Goal: Browse casually

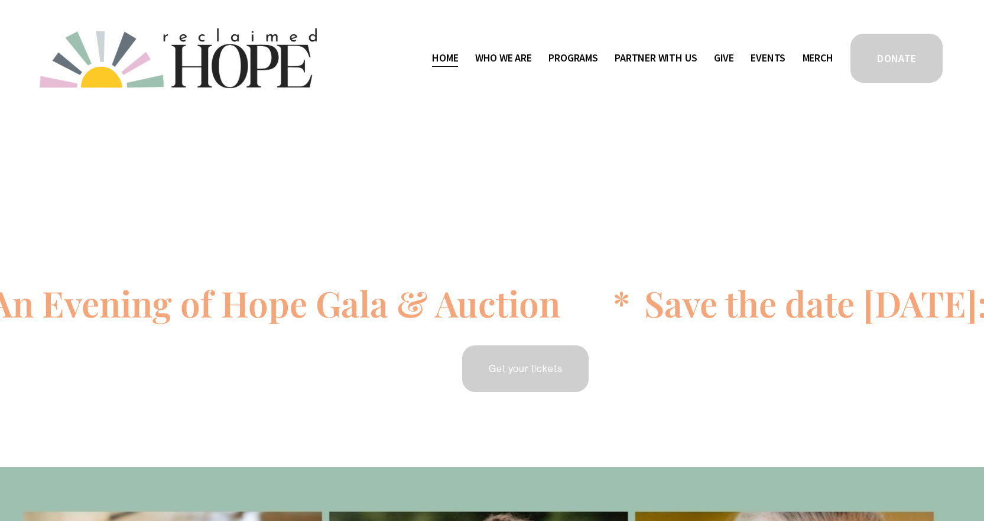
drag, startPoint x: 0, startPoint y: 0, endPoint x: 654, endPoint y: 93, distance: 660.9
click at [0, 0] on span "Mission Partners" at bounding box center [0, 0] width 0 height 0
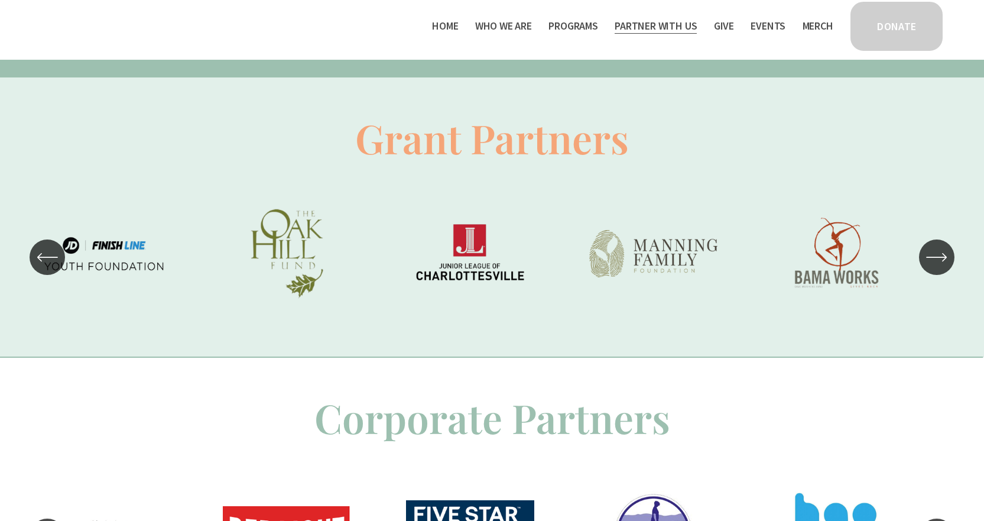
scroll to position [769, 0]
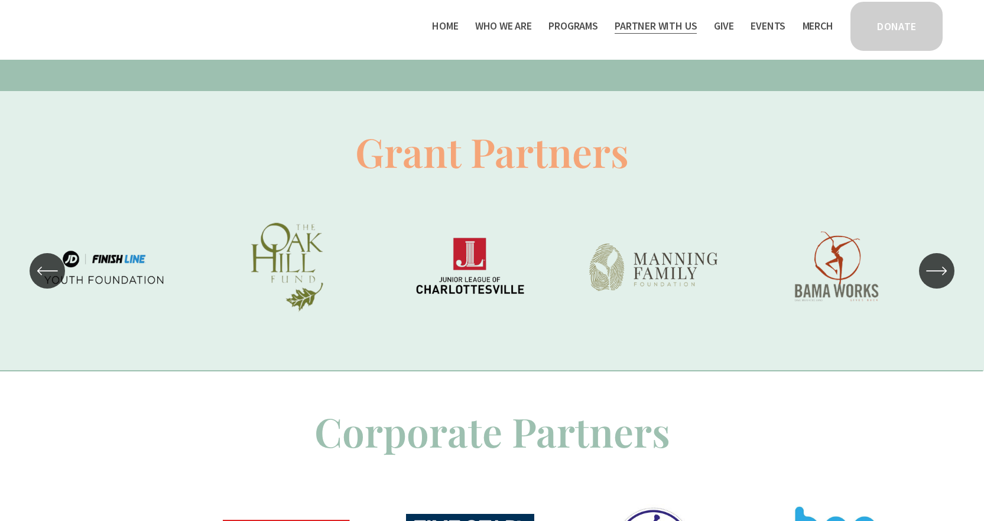
click at [939, 271] on icon "\a \a \a Next\a \a" at bounding box center [936, 271] width 19 height 0
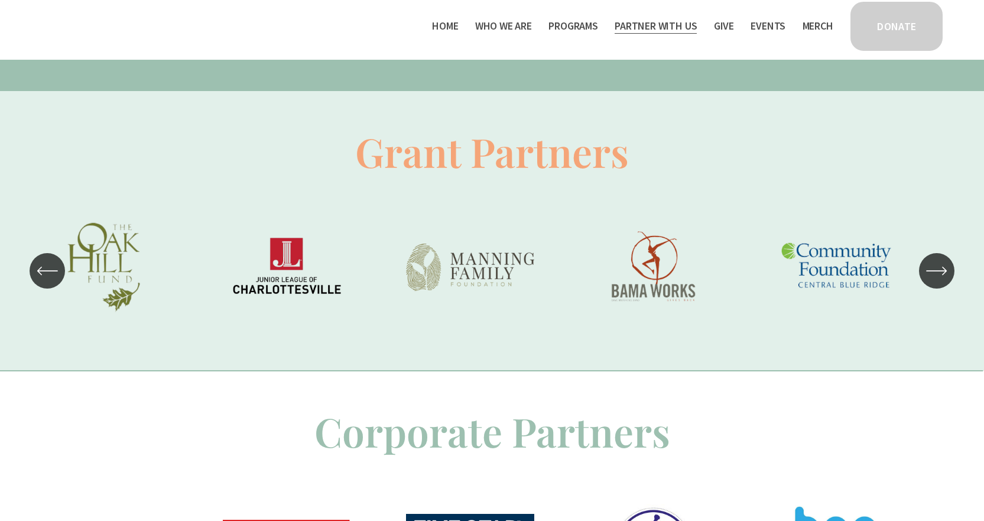
click at [939, 271] on icon "\a \a \a Next\a \a" at bounding box center [936, 271] width 19 height 0
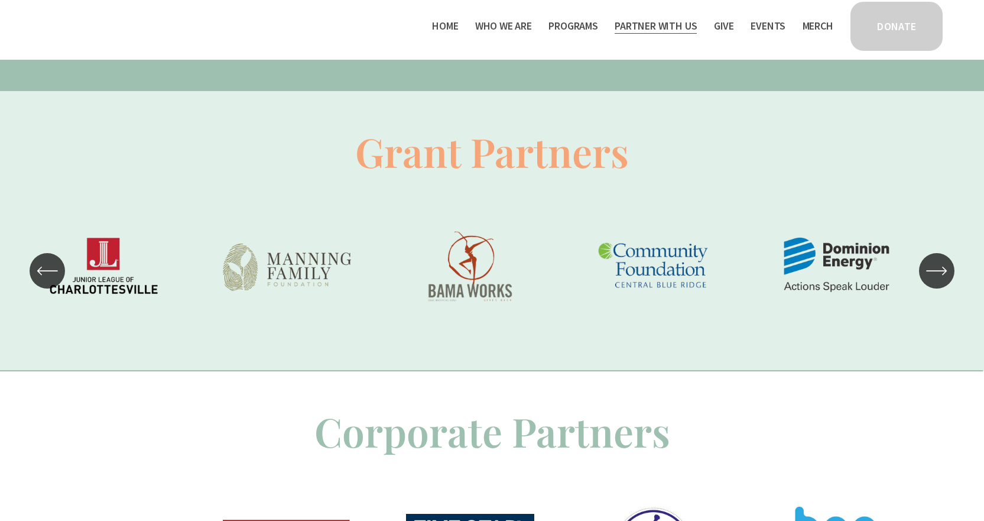
click at [939, 271] on icon "\a \a \a Next\a \a" at bounding box center [936, 271] width 19 height 0
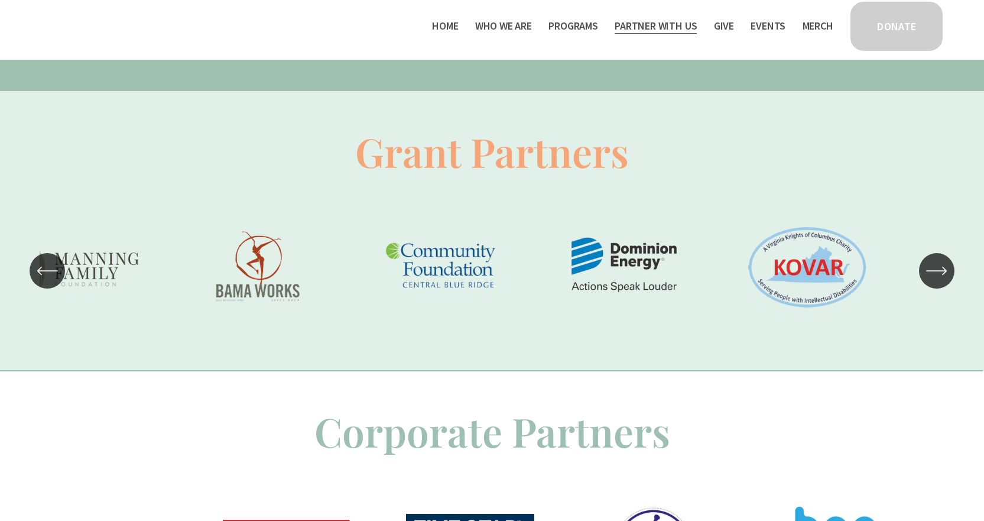
click at [939, 271] on icon "\a \a \a Next\a \a" at bounding box center [936, 271] width 19 height 0
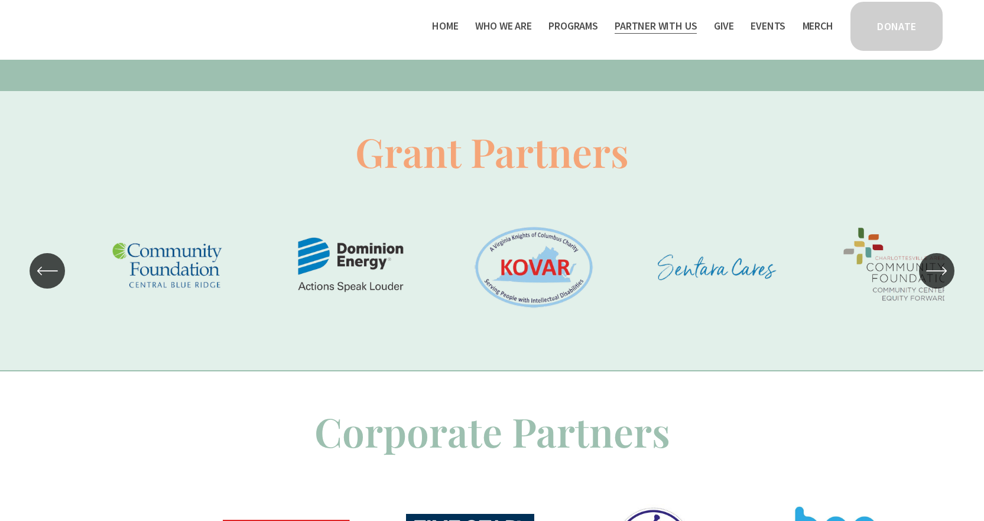
click at [939, 271] on icon "\a \a \a Next\a \a" at bounding box center [936, 271] width 19 height 0
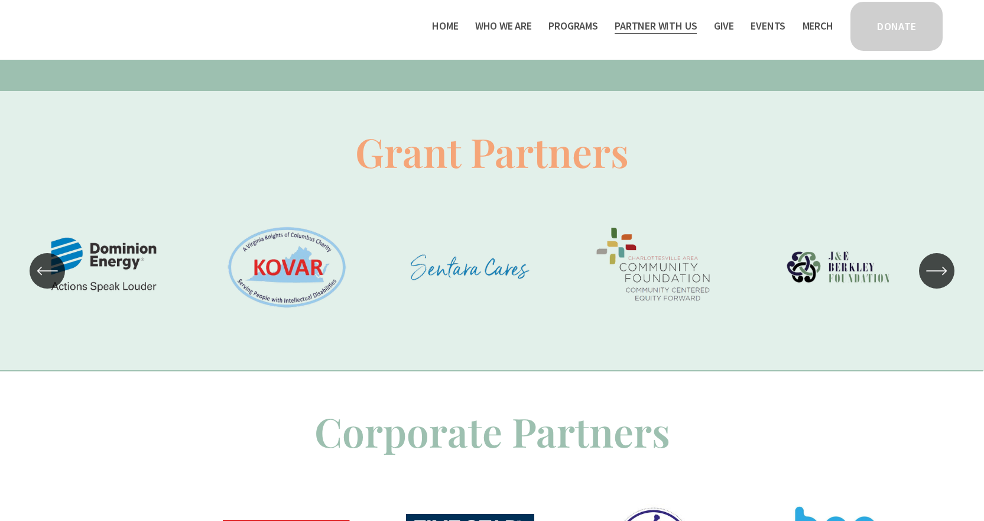
click at [933, 276] on icon "\a \a \a Next\a \a" at bounding box center [936, 270] width 21 height 21
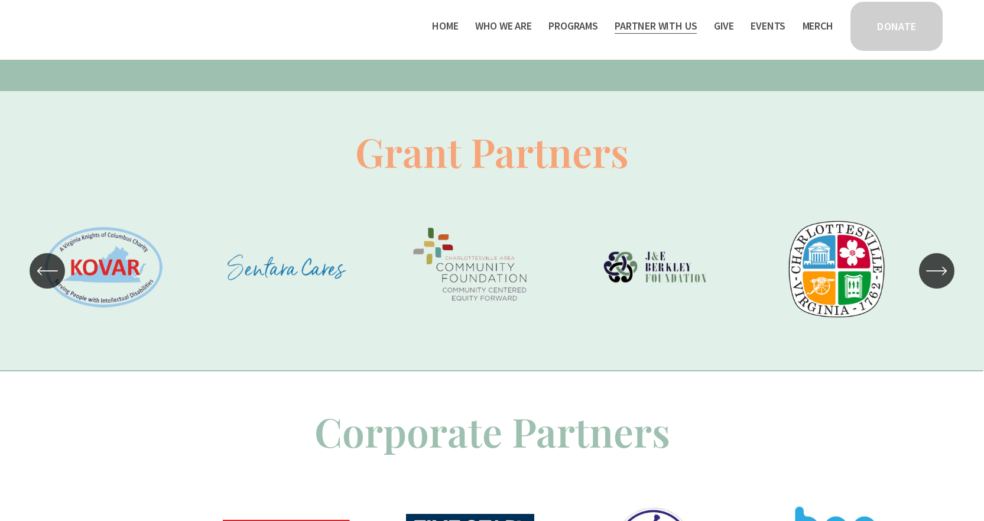
click at [933, 276] on icon "\a \a \a Next\a \a" at bounding box center [936, 270] width 21 height 21
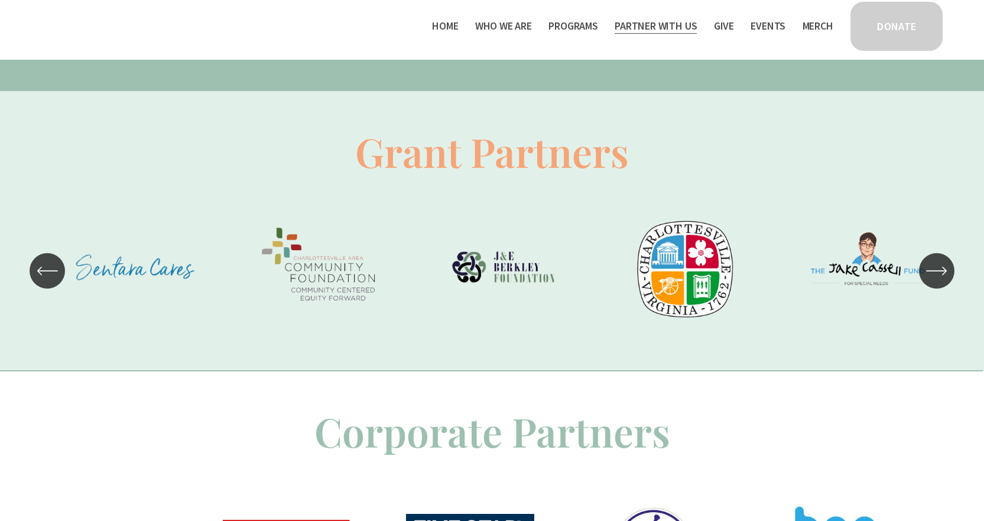
click at [933, 276] on icon "\a \a \a Next\a \a" at bounding box center [936, 270] width 21 height 21
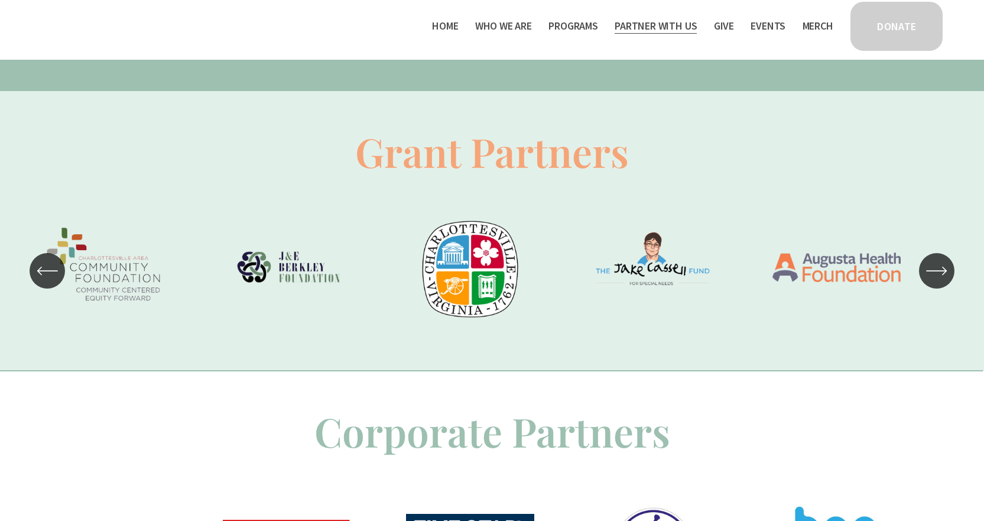
click at [933, 276] on icon "\a \a \a Next\a \a" at bounding box center [936, 270] width 21 height 21
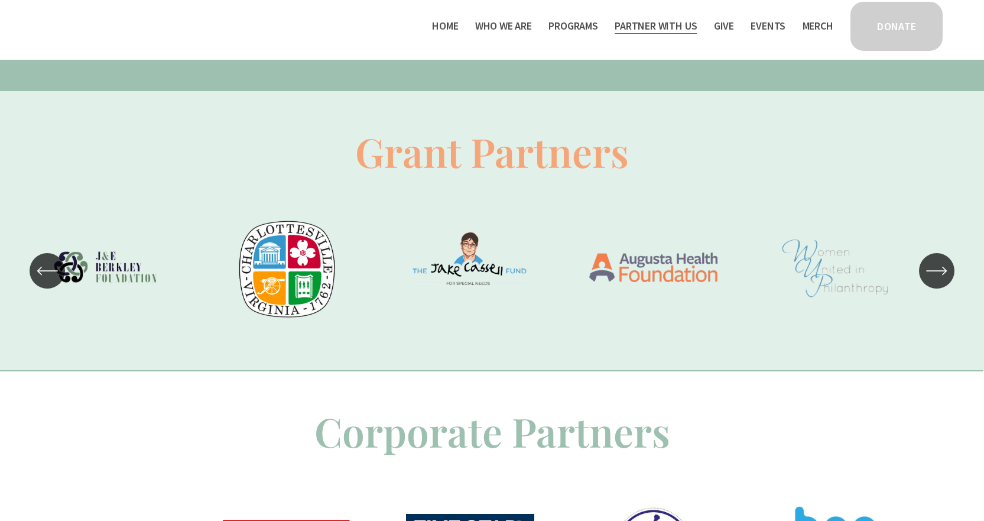
click at [933, 276] on icon "\a \a \a Next\a \a" at bounding box center [936, 270] width 21 height 21
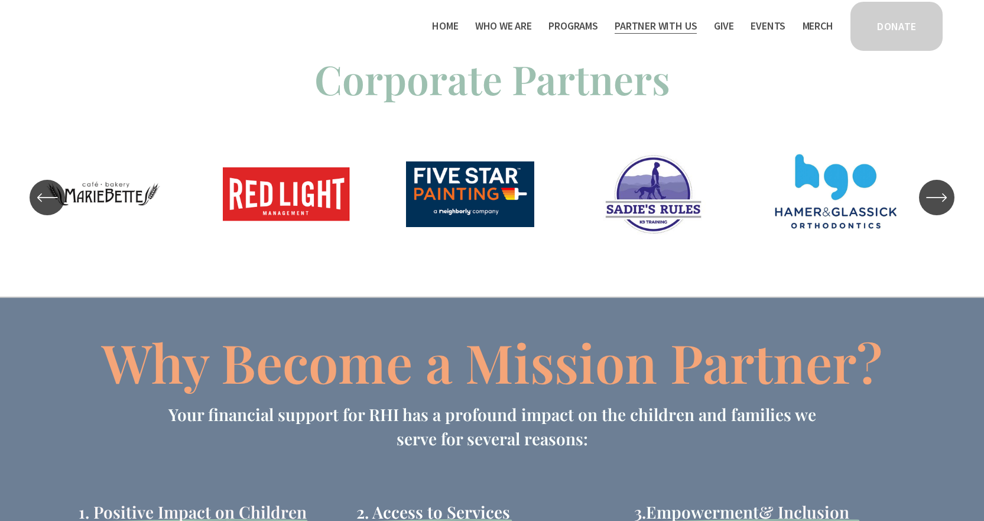
scroll to position [1151, 0]
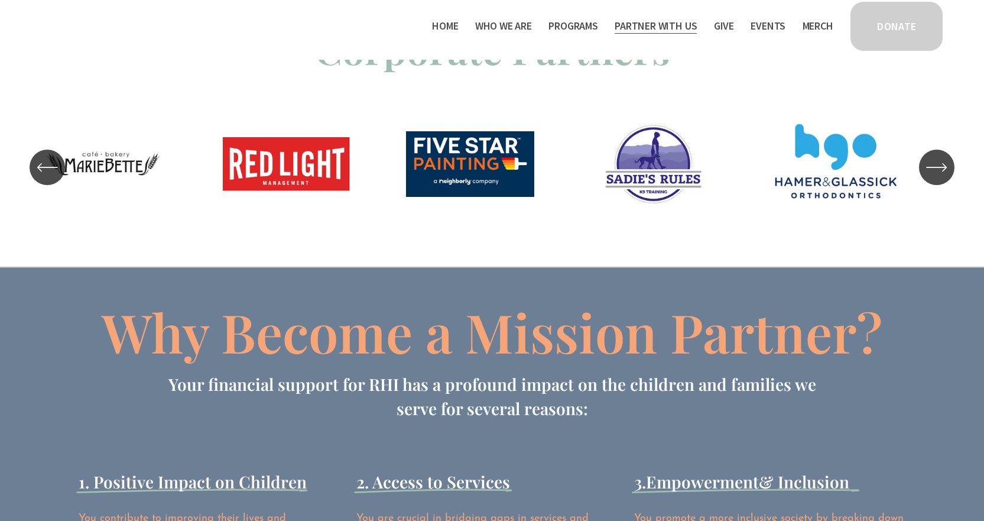
click at [942, 169] on icon "\a \a \a Next\a \a" at bounding box center [936, 167] width 21 height 21
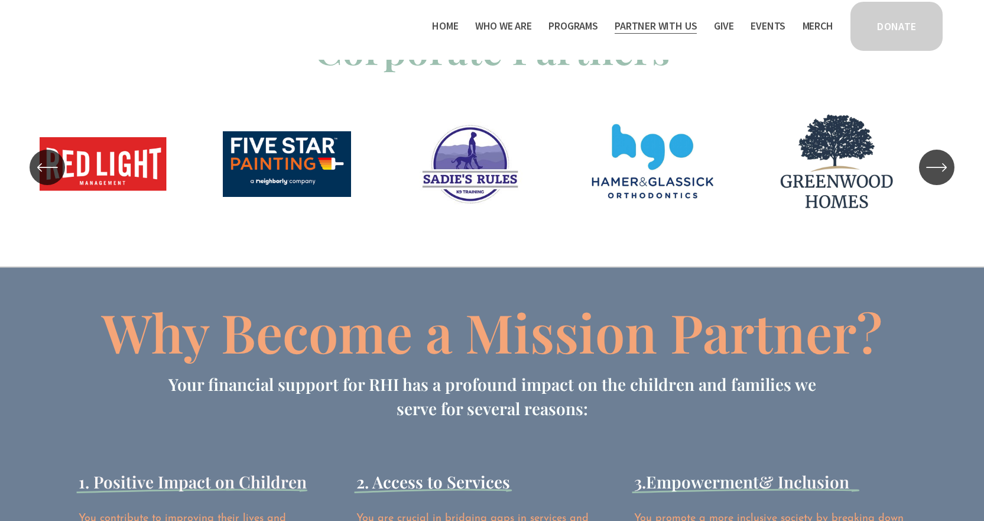
click at [942, 169] on icon "\a \a \a Next\a \a" at bounding box center [936, 167] width 21 height 21
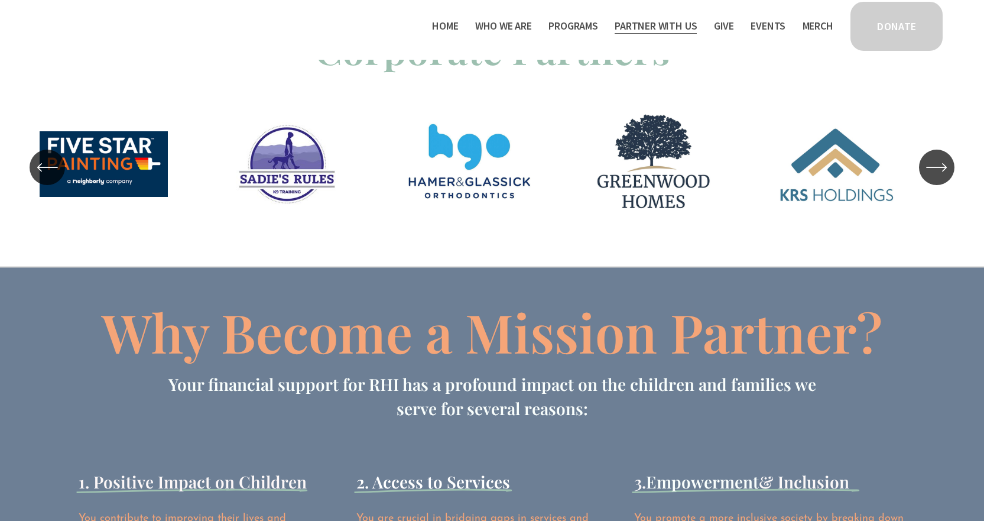
click at [942, 169] on icon "\a \a \a Next\a \a" at bounding box center [936, 167] width 21 height 21
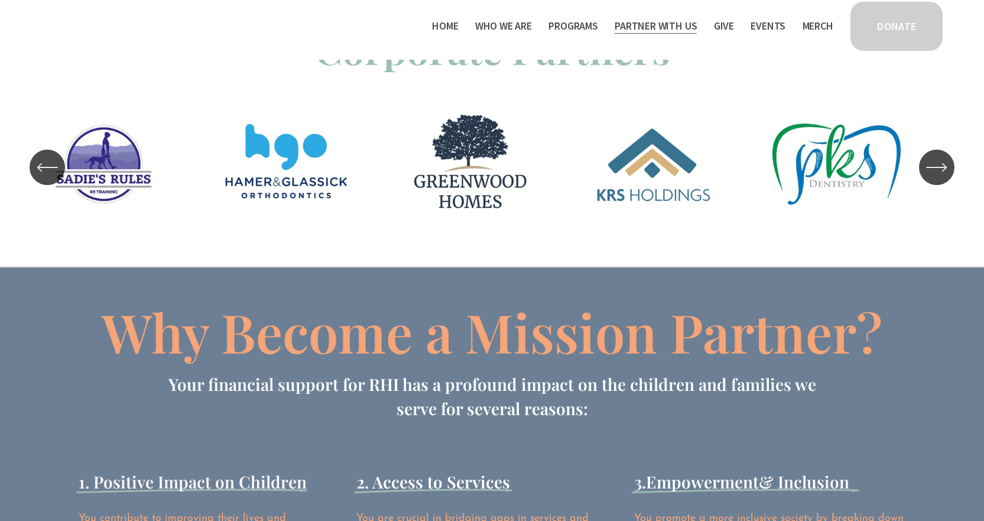
click at [942, 169] on icon "\a \a \a Next\a \a" at bounding box center [936, 167] width 21 height 21
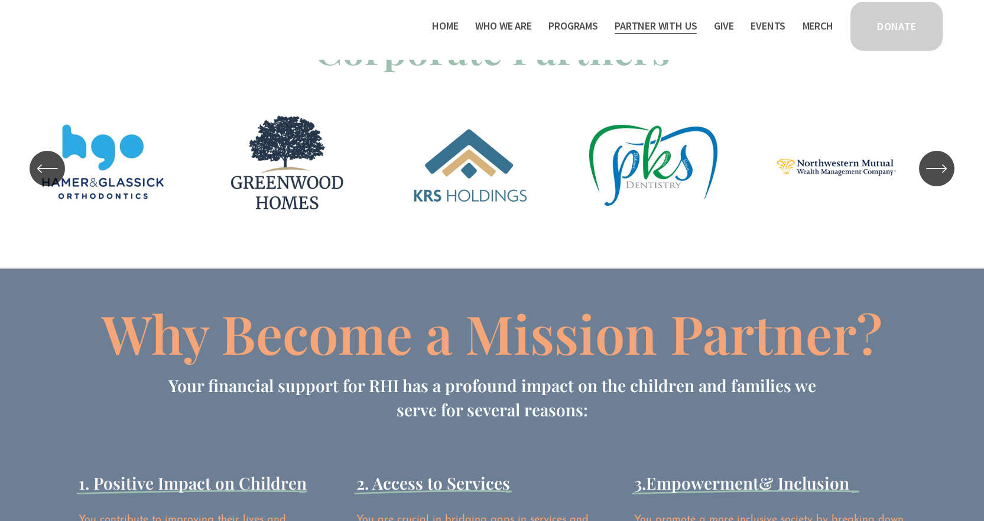
click at [942, 169] on icon "\a \a \a Next\a \a" at bounding box center [936, 168] width 21 height 21
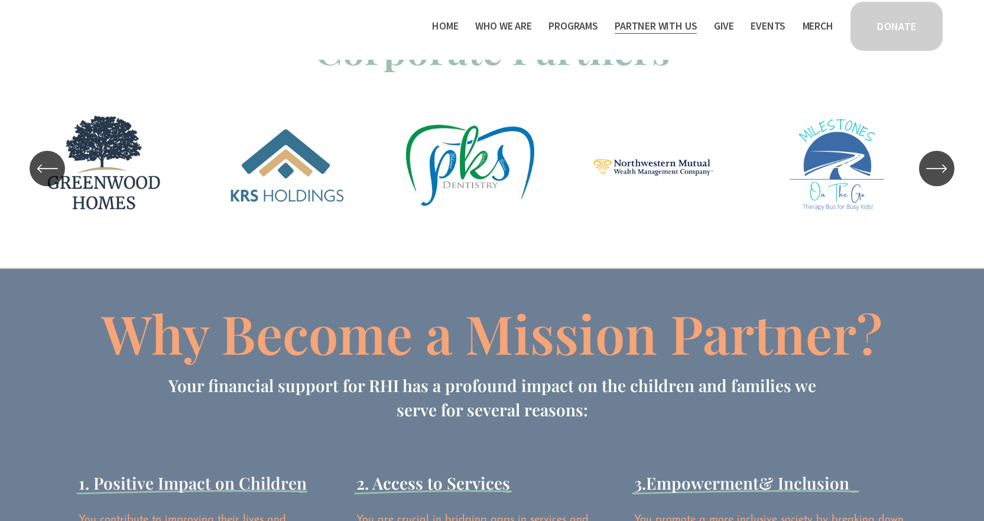
click at [942, 169] on icon "\a \a \a Next\a \a" at bounding box center [936, 168] width 21 height 21
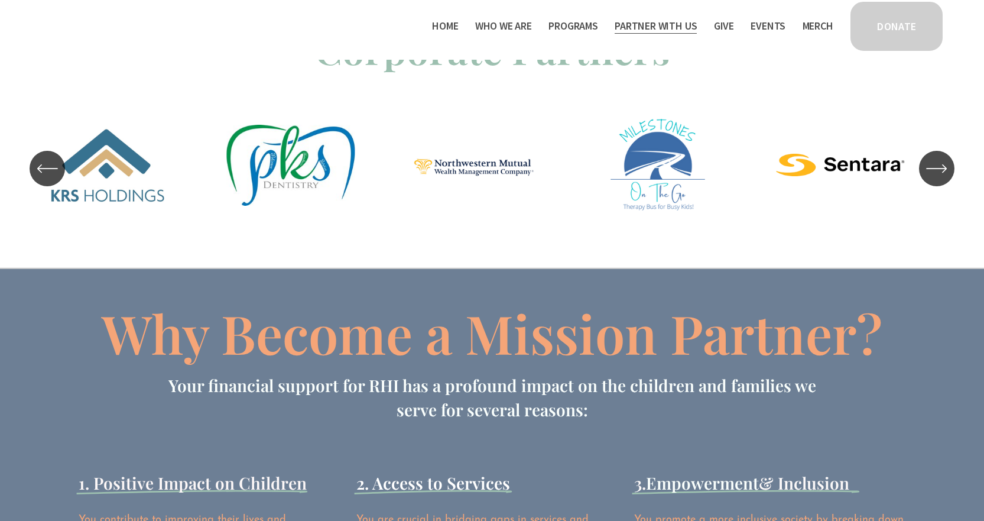
click at [942, 169] on icon "\a \a \a Next\a \a" at bounding box center [936, 168] width 21 height 21
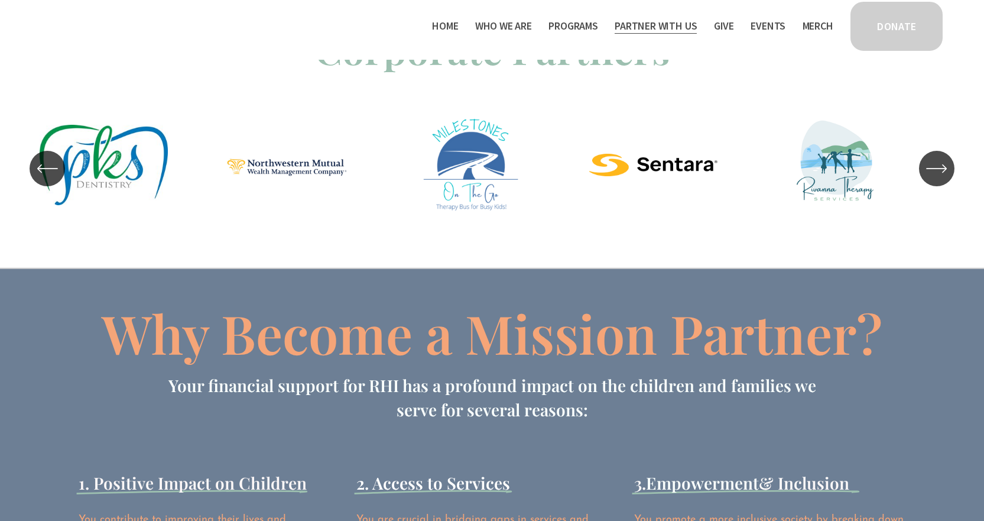
click at [927, 170] on icon "\a \a \a Next\a \a" at bounding box center [936, 168] width 21 height 21
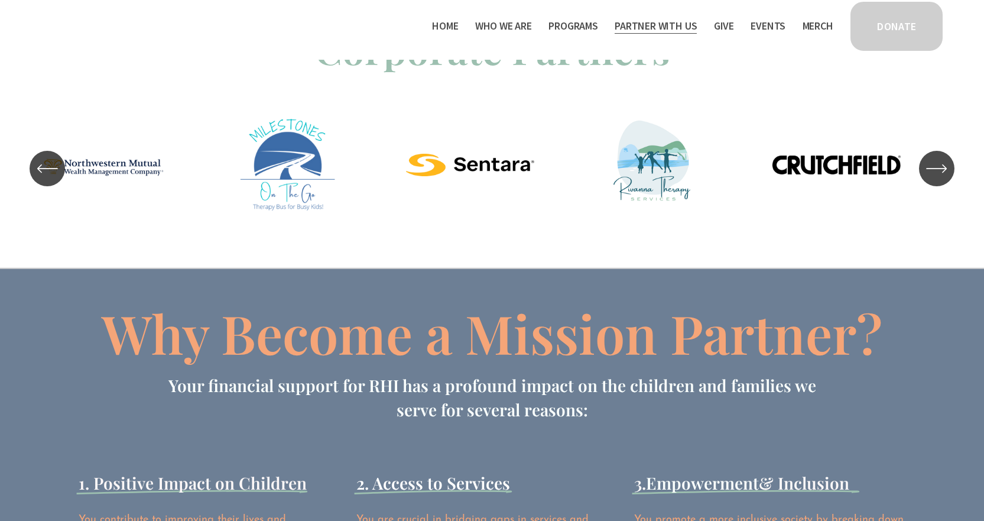
click at [927, 170] on icon "\a \a \a Next\a \a" at bounding box center [936, 168] width 21 height 21
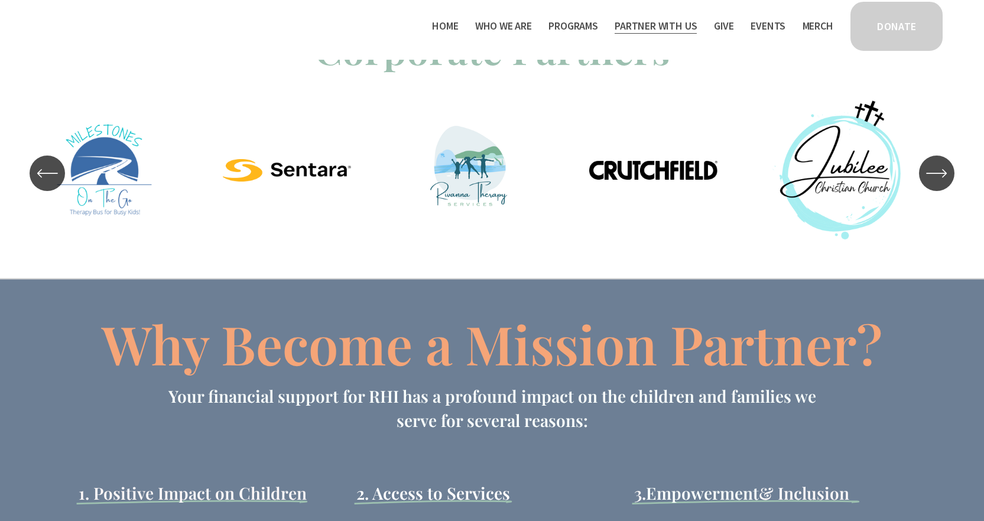
click at [927, 170] on icon "\a \a \a Next\a \a" at bounding box center [936, 173] width 21 height 21
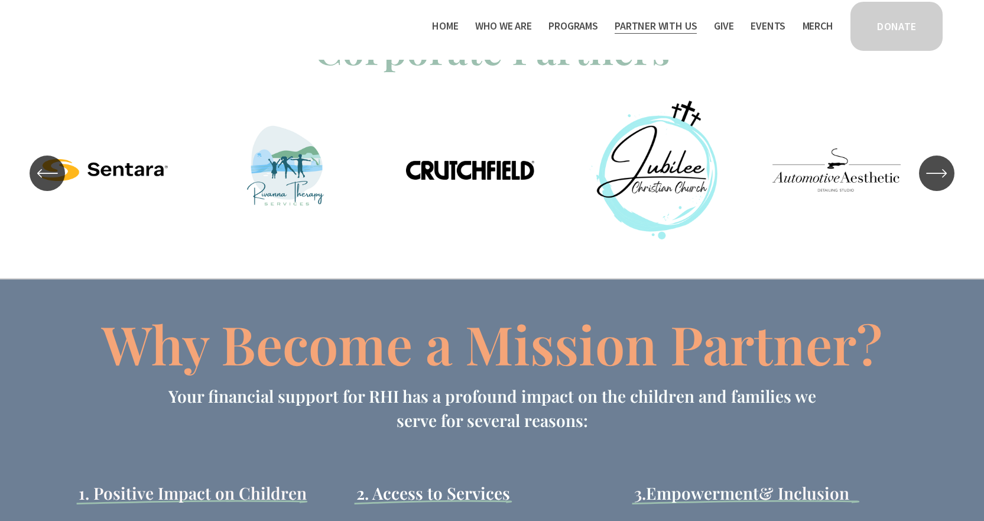
click at [927, 170] on icon "\a \a \a Next\a \a" at bounding box center [936, 173] width 21 height 21
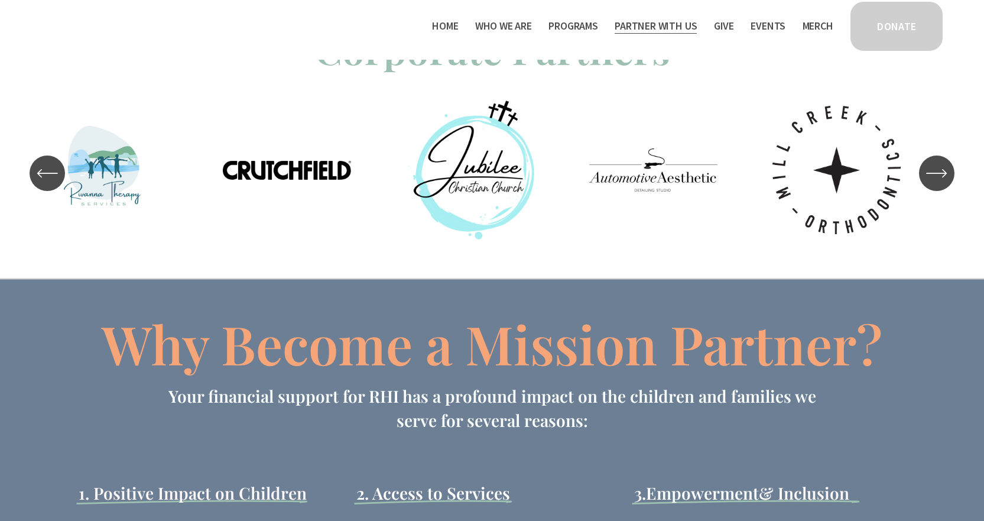
click at [927, 170] on icon "\a \a \a Next\a \a" at bounding box center [936, 173] width 21 height 21
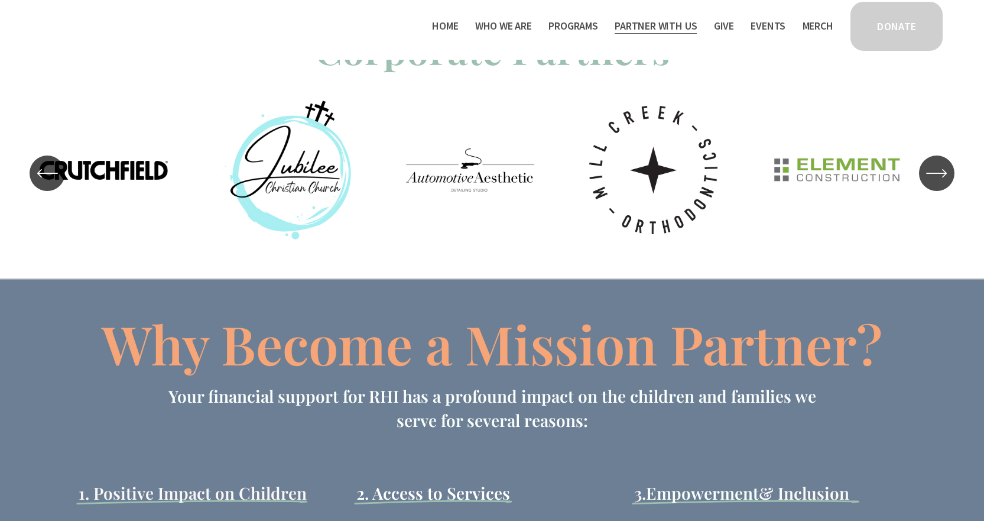
click at [927, 170] on icon "\a \a \a Next\a \a" at bounding box center [936, 173] width 21 height 21
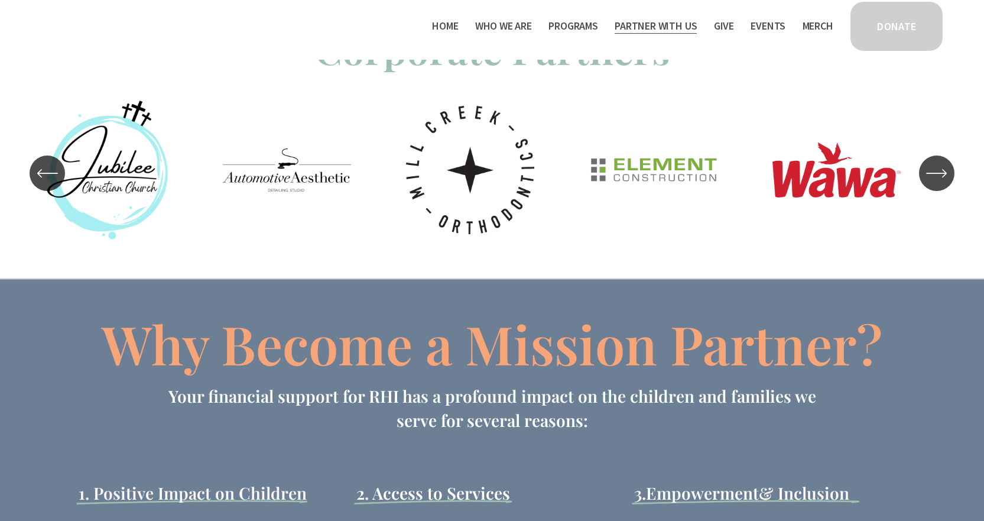
click at [927, 170] on icon "\a \a \a Next\a \a" at bounding box center [936, 173] width 21 height 21
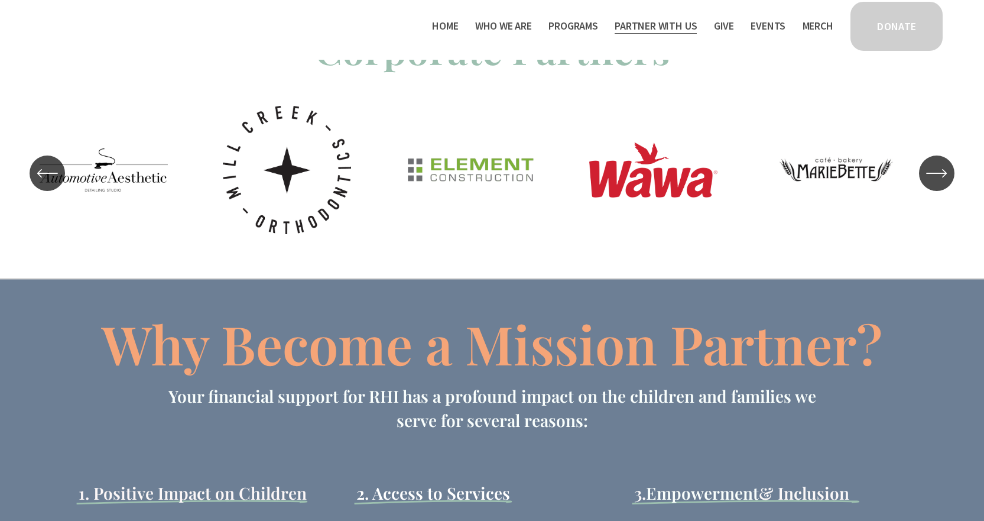
click at [927, 170] on icon "\a \a \a Next\a \a" at bounding box center [936, 173] width 21 height 21
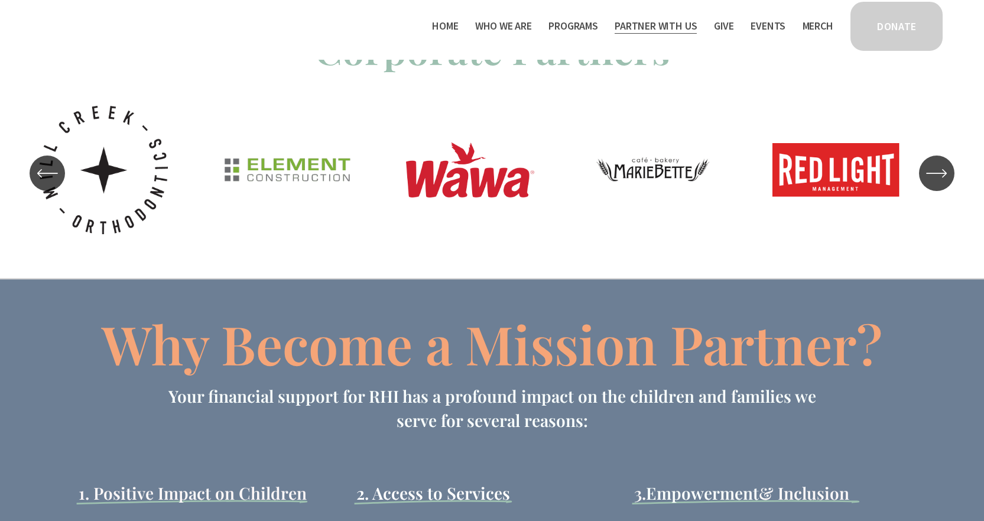
click at [940, 171] on icon "\a \a \a Next\a \a" at bounding box center [936, 173] width 21 height 21
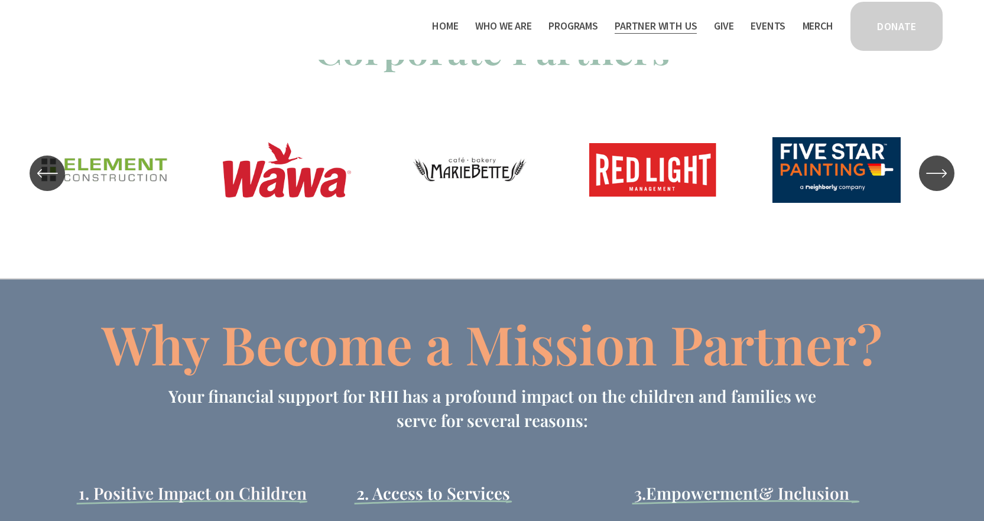
click at [940, 171] on icon "\a \a \a Next\a \a" at bounding box center [936, 173] width 21 height 21
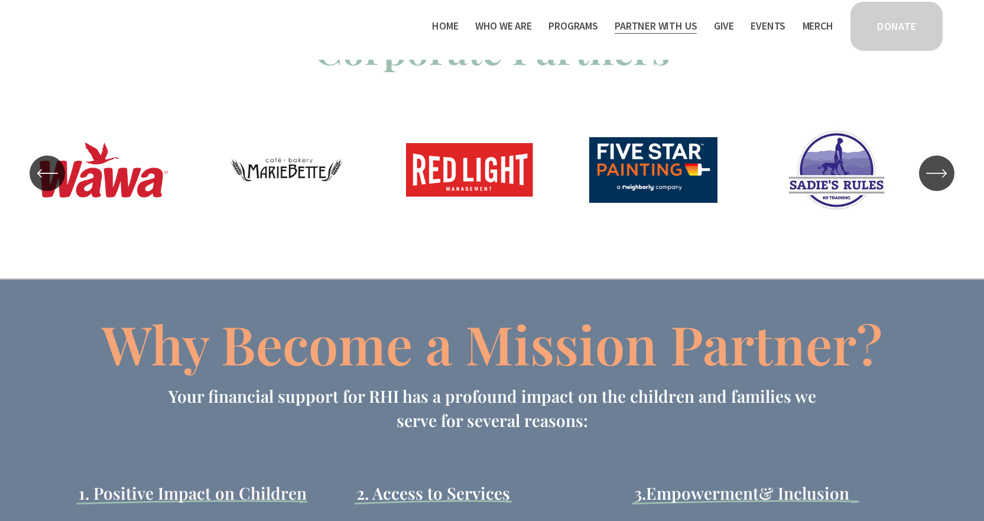
click at [125, 181] on ul "Carousel" at bounding box center [493, 173] width 906 height 146
click at [936, 184] on icon "\a \a \a Next\a \a" at bounding box center [936, 173] width 21 height 21
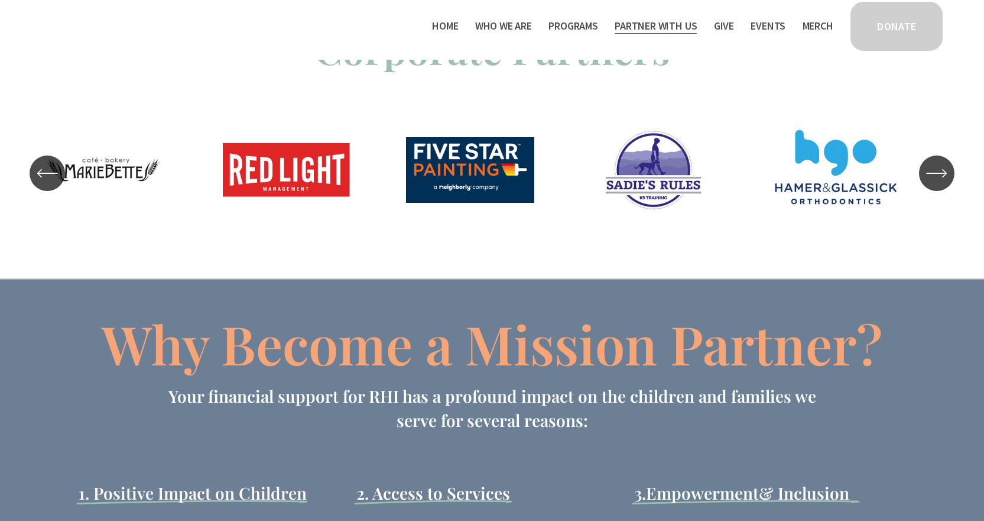
click at [936, 184] on icon "\a \a \a Next\a \a" at bounding box center [936, 173] width 21 height 21
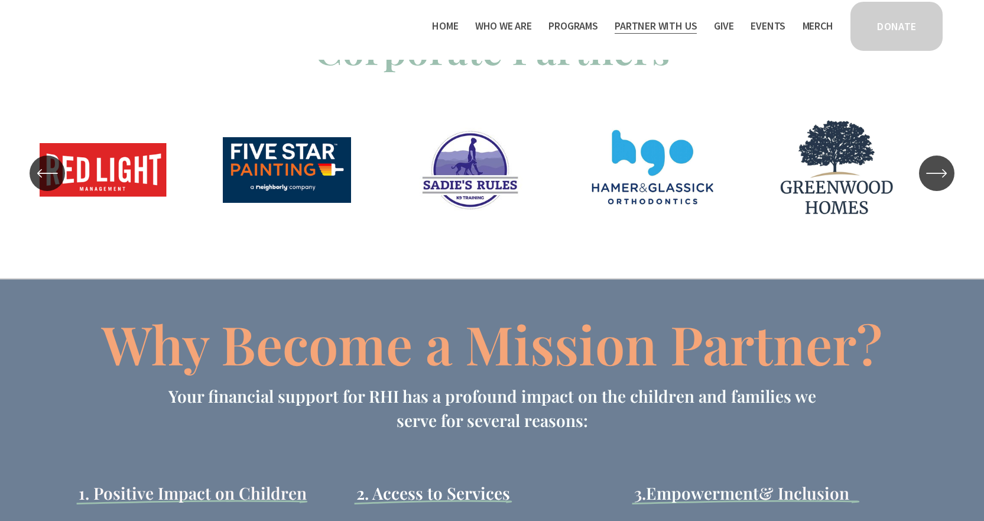
click at [936, 184] on icon "\a \a \a Next\a \a" at bounding box center [936, 173] width 21 height 21
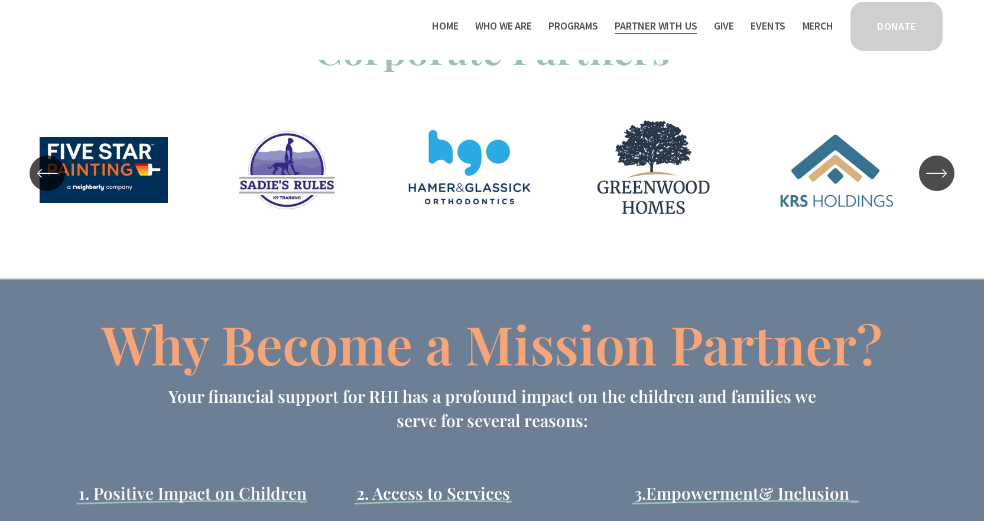
click at [936, 184] on icon "\a \a \a Next\a \a" at bounding box center [936, 173] width 21 height 21
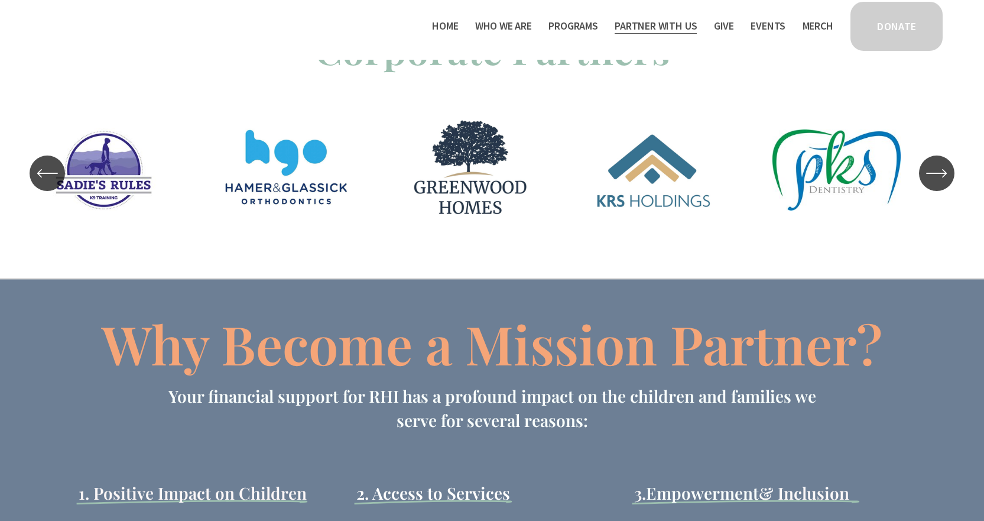
click at [936, 184] on icon "\a \a \a Next\a \a" at bounding box center [936, 173] width 21 height 21
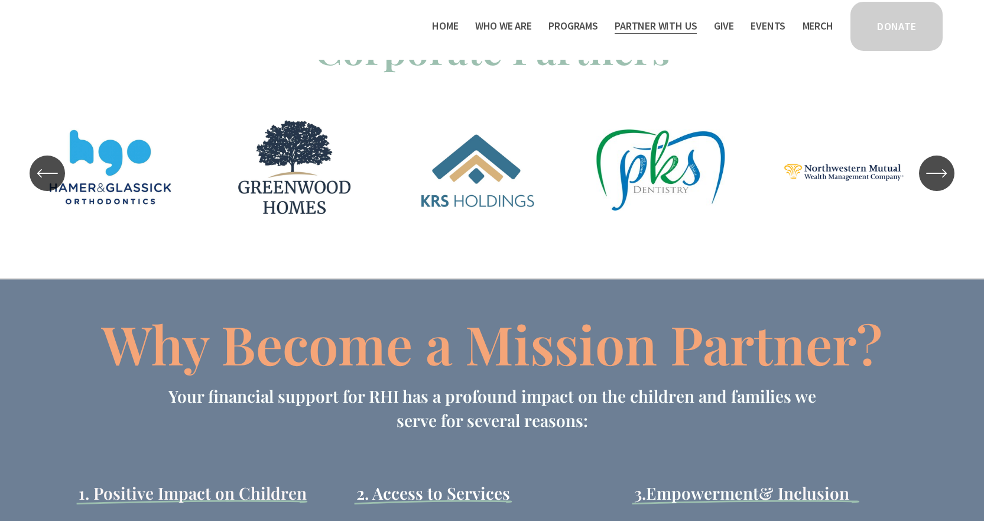
click at [936, 184] on icon "\a \a \a Next\a \a" at bounding box center [936, 173] width 21 height 21
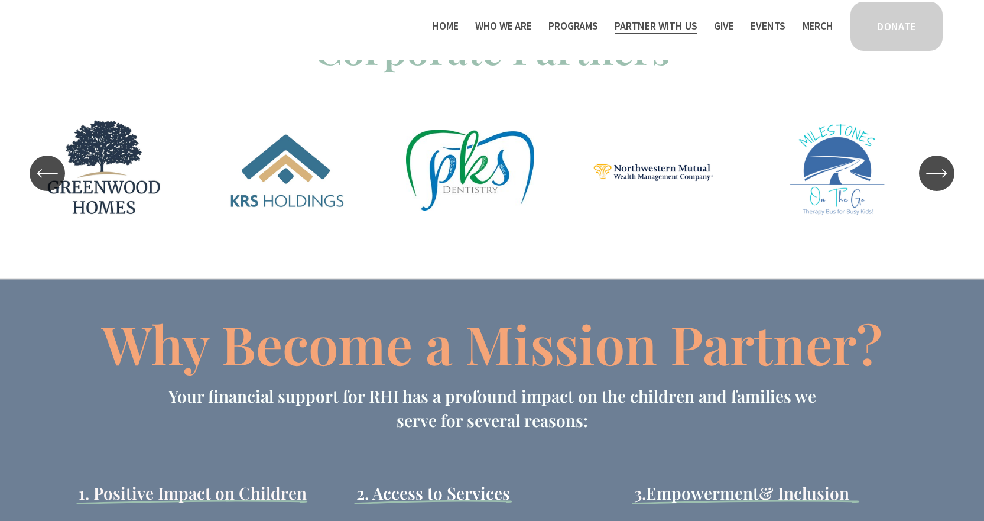
click at [936, 184] on icon "\a \a \a Next\a \a" at bounding box center [936, 173] width 21 height 21
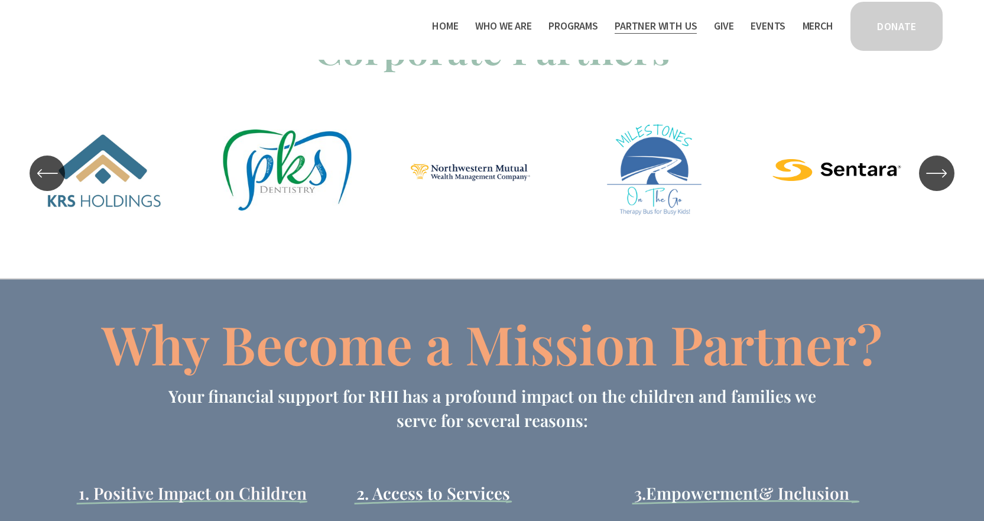
click at [936, 184] on icon "\a \a \a Next\a \a" at bounding box center [936, 173] width 21 height 21
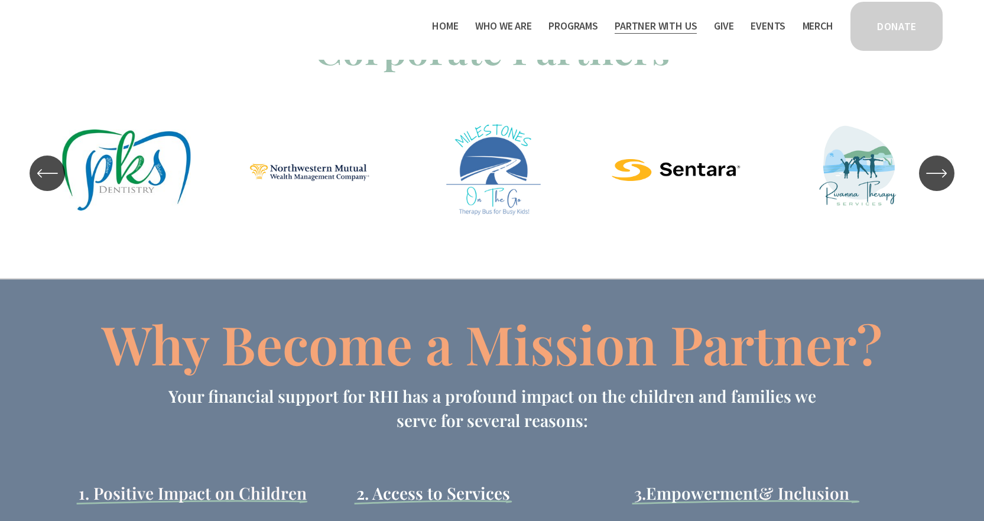
click at [936, 184] on icon "\a \a \a Next\a \a" at bounding box center [936, 173] width 21 height 21
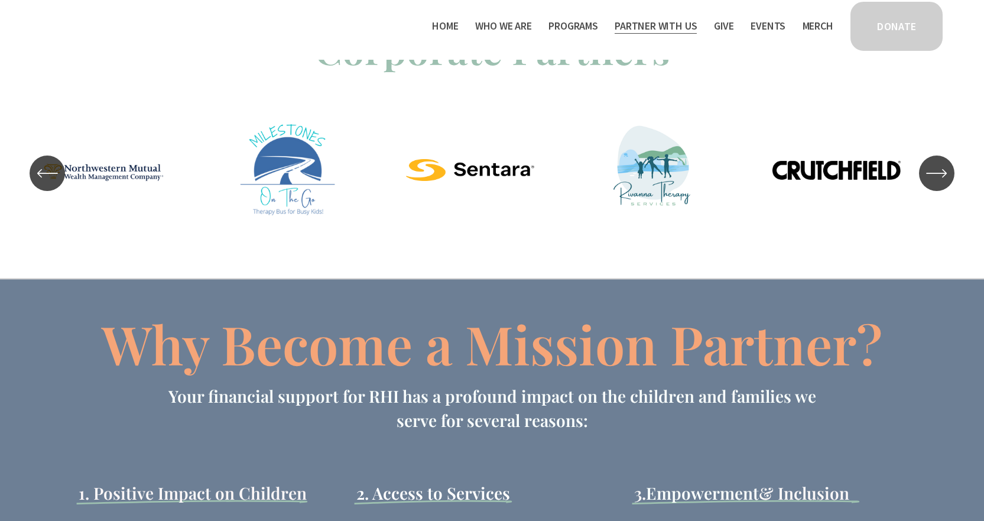
click at [936, 184] on icon "\a \a \a Next\a \a" at bounding box center [936, 173] width 21 height 21
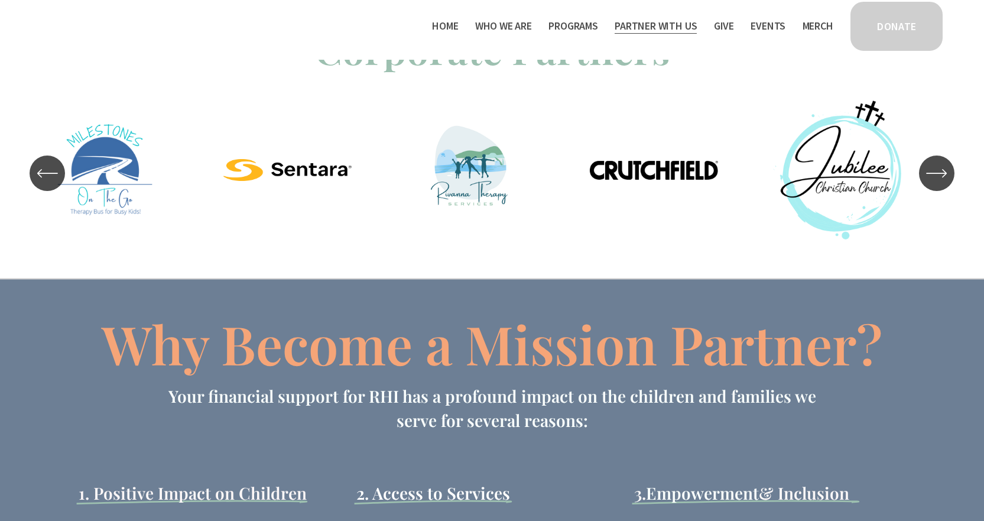
click at [936, 184] on icon "\a \a \a Next\a \a" at bounding box center [936, 173] width 21 height 21
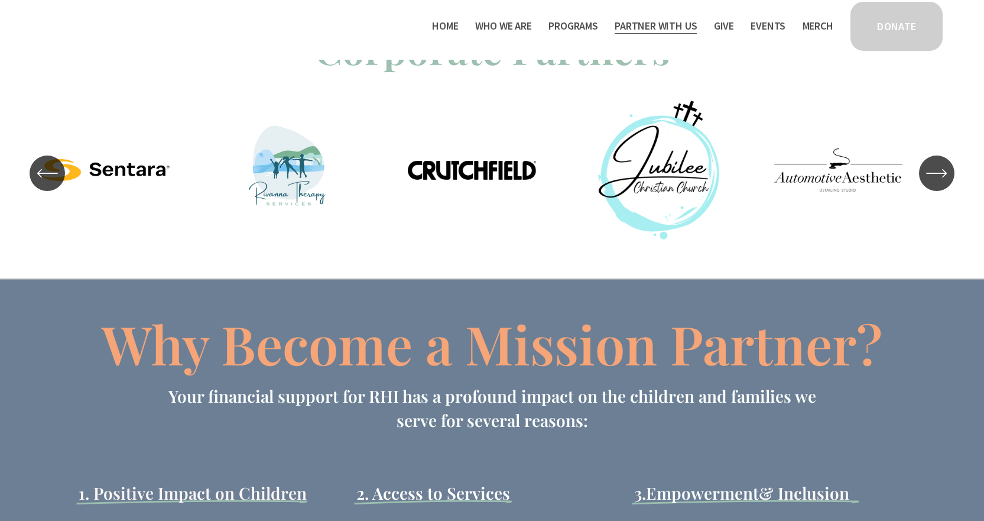
click at [936, 184] on icon "\a \a \a Next\a \a" at bounding box center [936, 173] width 21 height 21
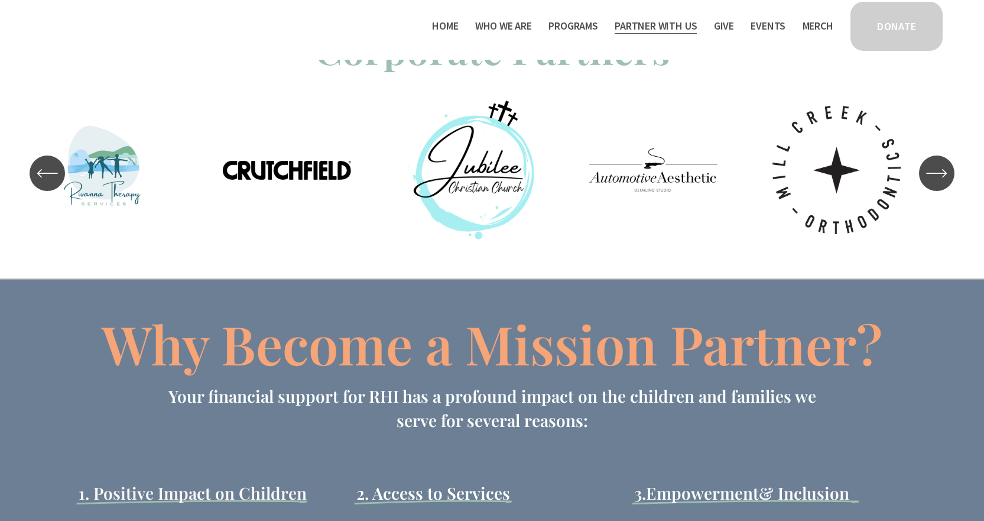
click at [936, 184] on icon "\a \a \a Next\a \a" at bounding box center [936, 173] width 21 height 21
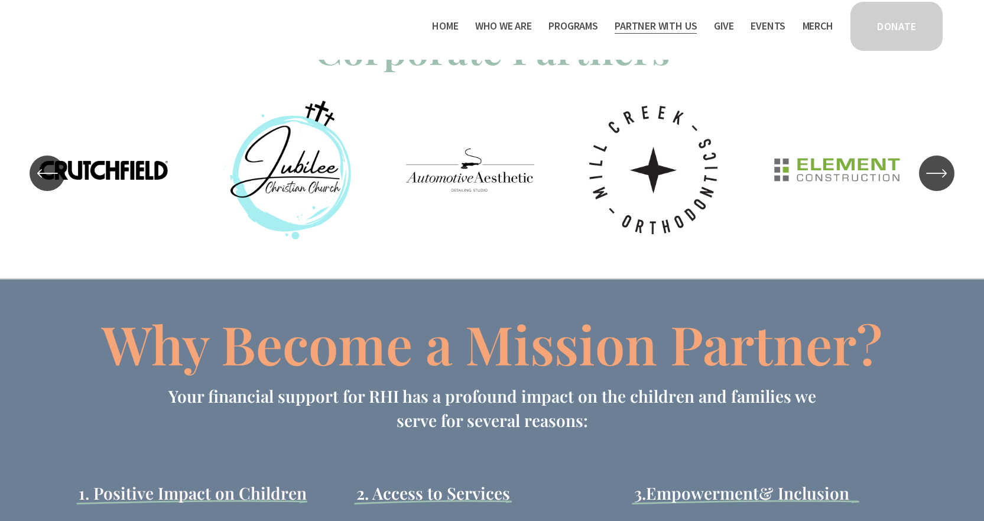
click at [936, 184] on icon "\a \a \a Next\a \a" at bounding box center [936, 173] width 21 height 21
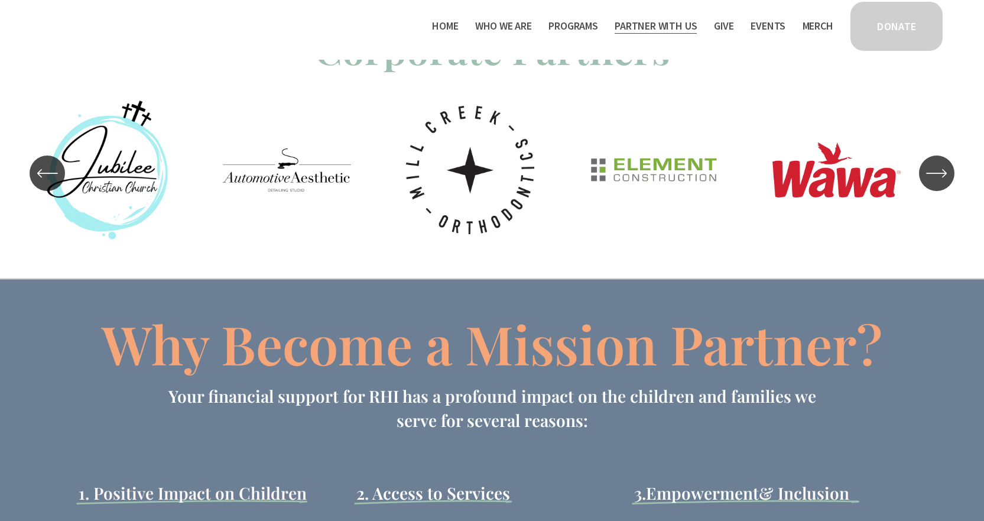
click at [936, 184] on icon "\a \a \a Next\a \a" at bounding box center [936, 173] width 21 height 21
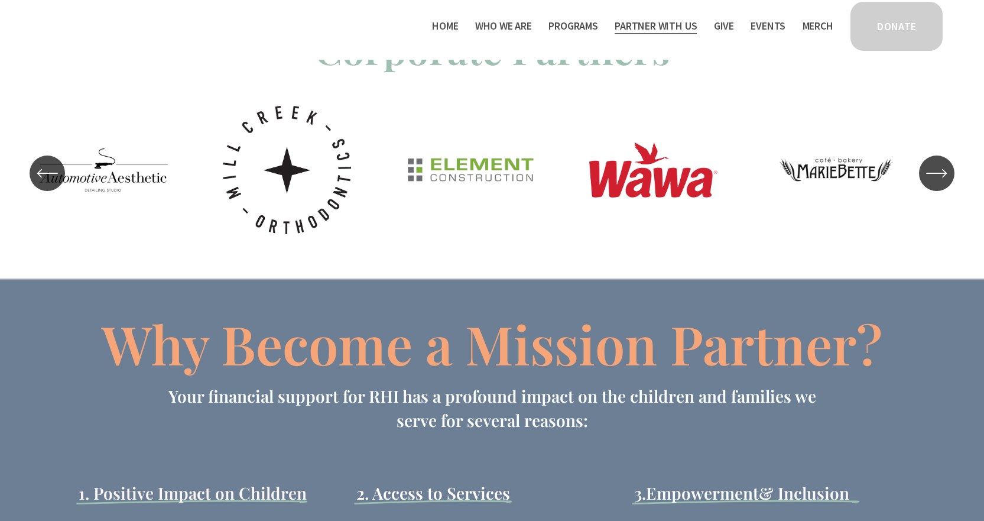
click at [936, 184] on icon "\a \a \a Next\a \a" at bounding box center [936, 173] width 21 height 21
